Goal: Find specific page/section: Find specific page/section

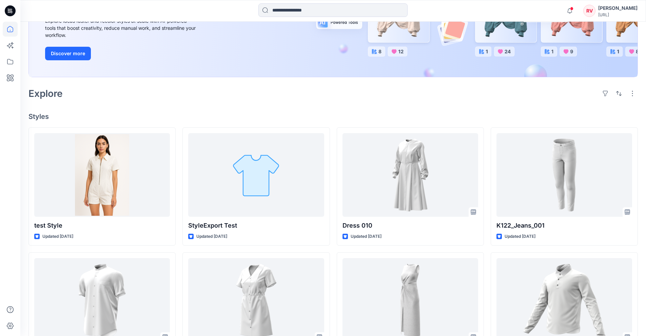
scroll to position [119, 0]
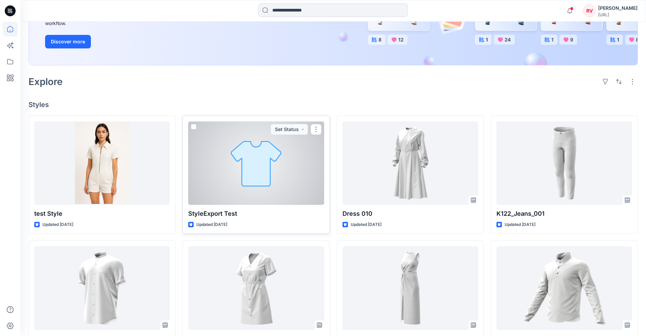
click at [276, 177] on div at bounding box center [256, 163] width 136 height 84
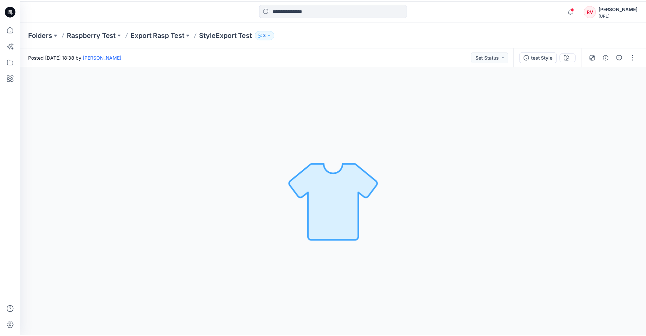
scroll to position [119, 0]
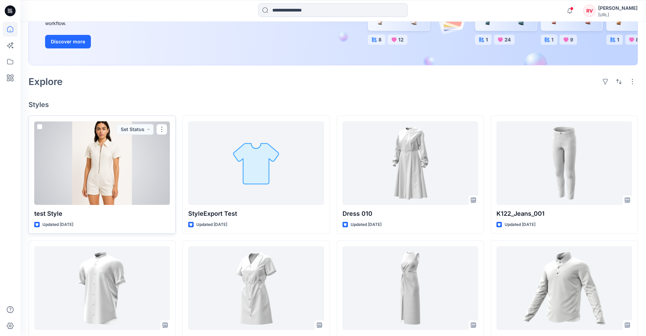
click at [104, 156] on div at bounding box center [102, 163] width 136 height 84
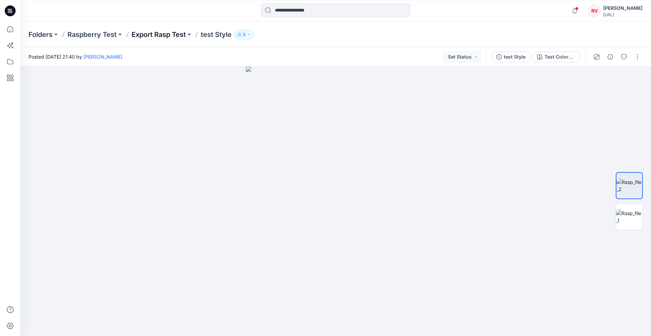
click at [163, 36] on p "Export Rasp Test" at bounding box center [159, 34] width 54 height 9
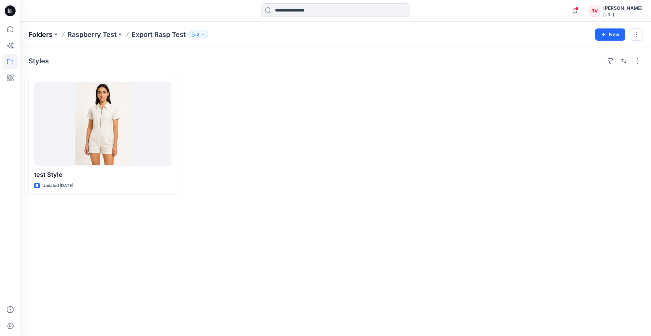
click at [42, 32] on p "Folders" at bounding box center [40, 34] width 24 height 9
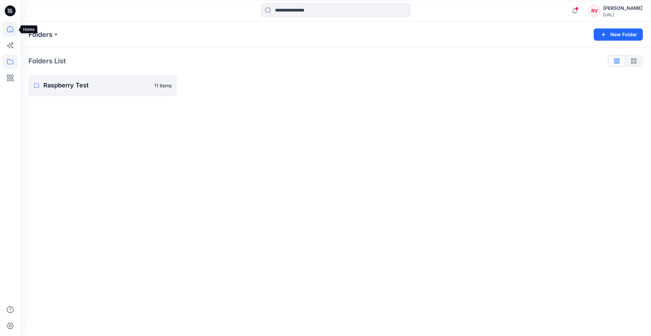
click at [9, 31] on icon at bounding box center [10, 29] width 15 height 15
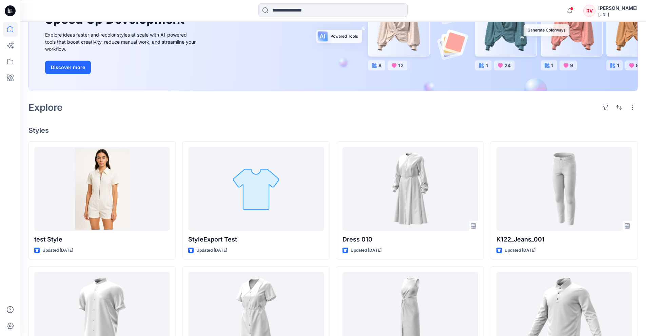
scroll to position [87, 0]
